Goal: Information Seeking & Learning: Learn about a topic

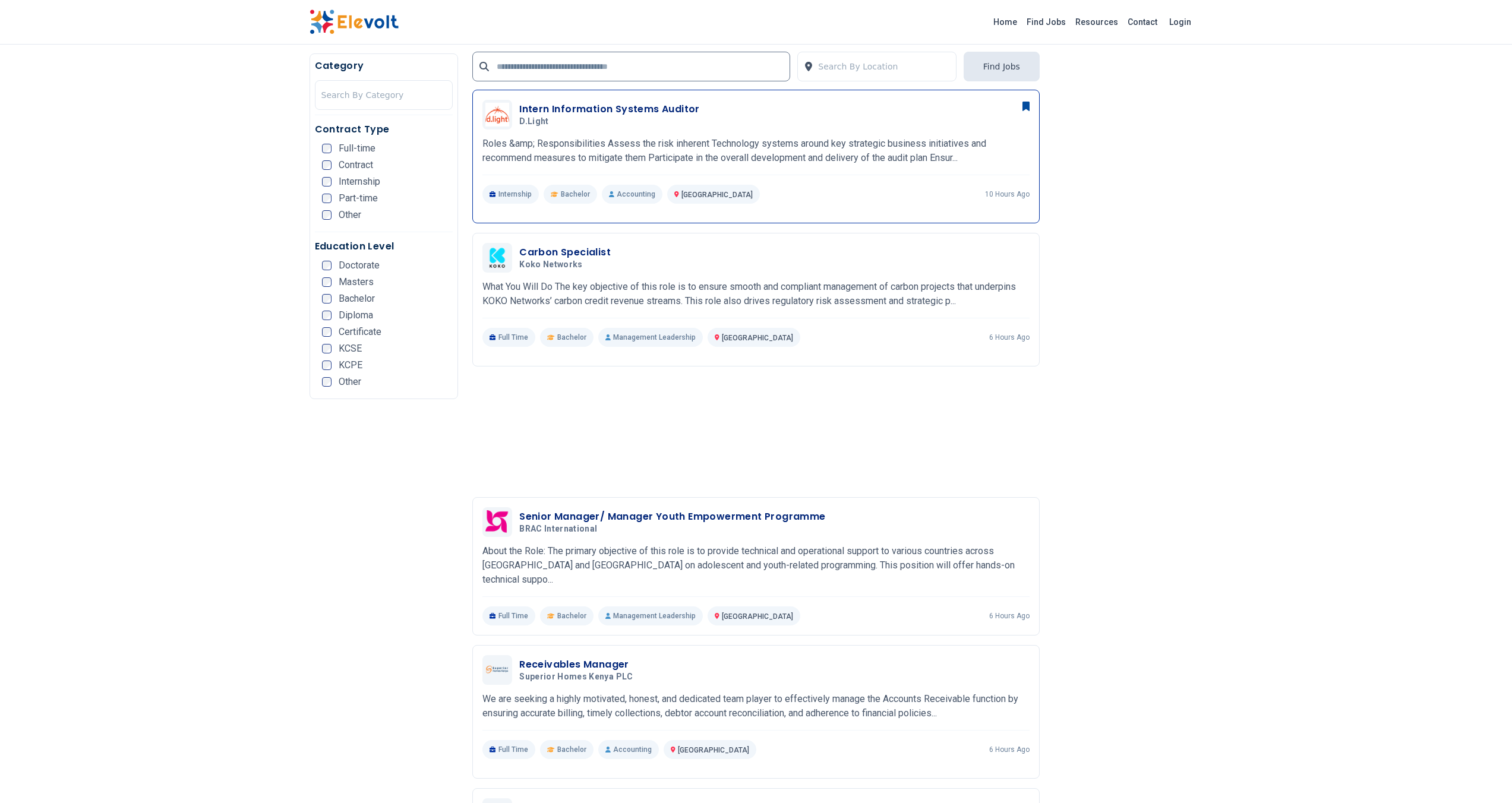
scroll to position [873, 0]
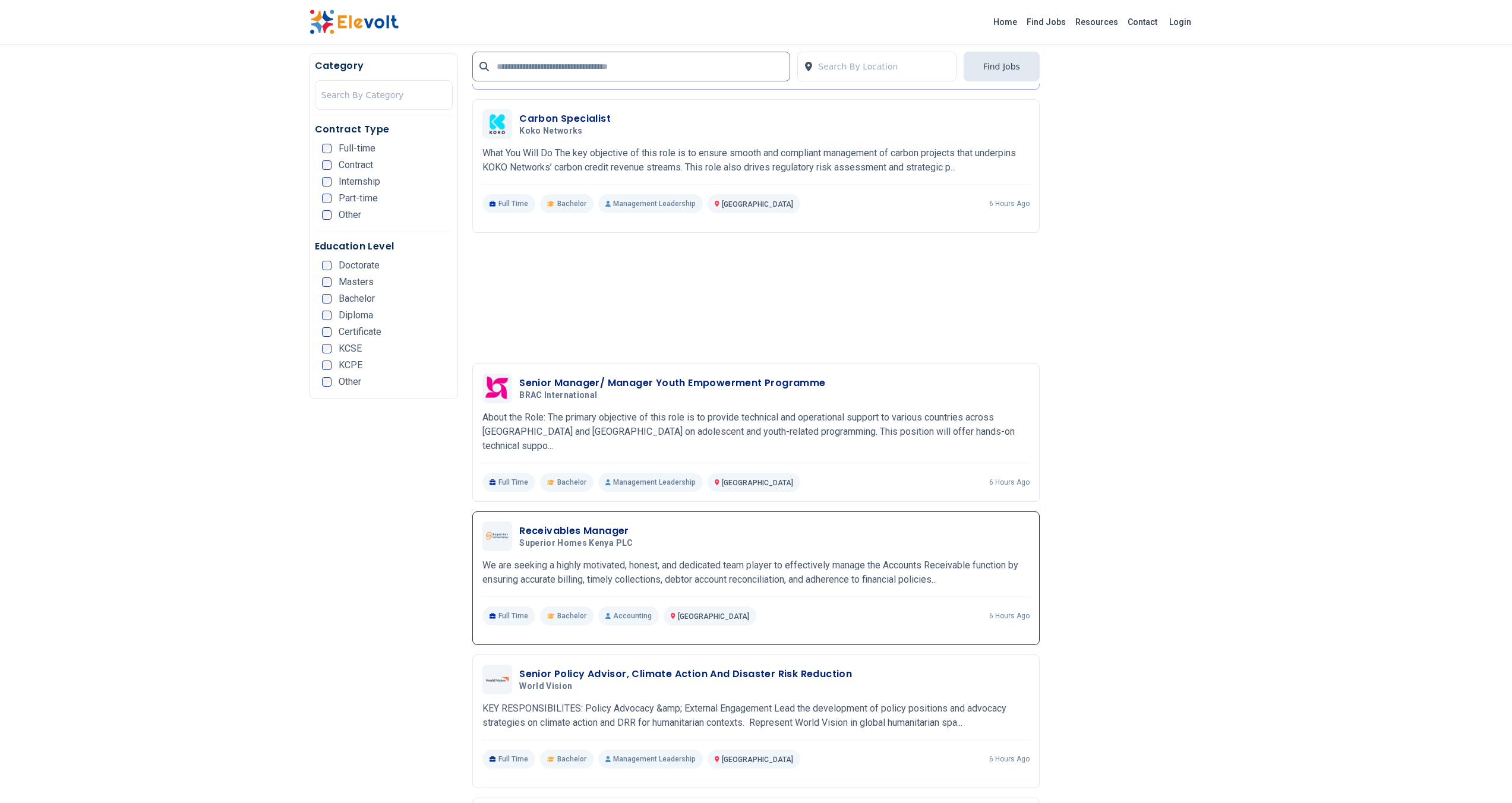
click at [709, 530] on div "Receivables Manager Superior Homes [GEOGRAPHIC_DATA] PLC [DATE] [DATE]" at bounding box center [774, 536] width 510 height 25
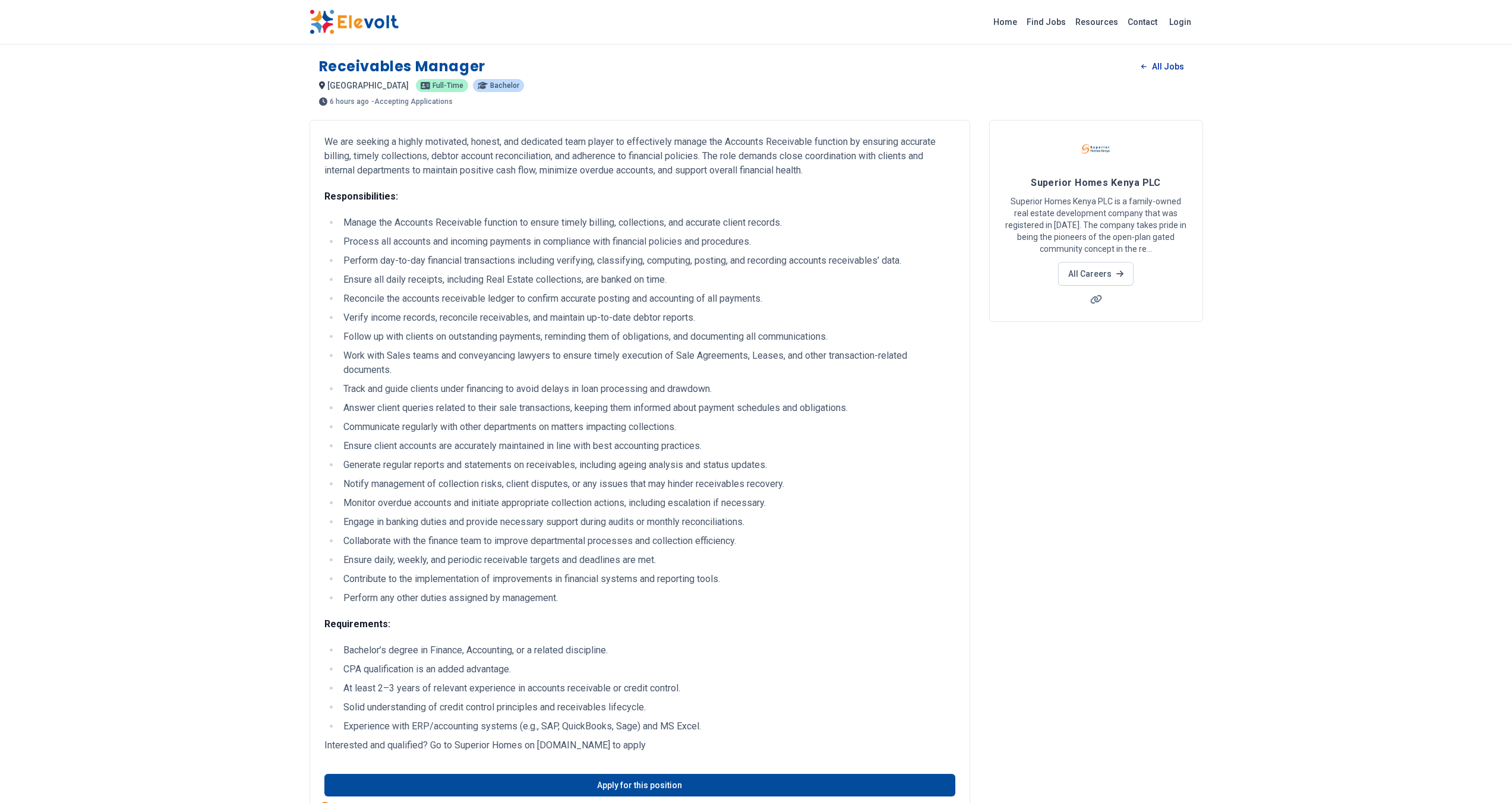
click at [1160, 68] on link "All Jobs" at bounding box center [1162, 66] width 61 height 17
